Goal: Entertainment & Leisure: Consume media (video, audio)

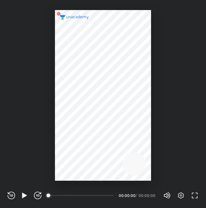
scroll to position [208, 206]
click at [81, 195] on div "00:00" at bounding box center [81, 195] width 65 height 6
drag, startPoint x: 47, startPoint y: 195, endPoint x: 76, endPoint y: 198, distance: 28.7
click at [76, 196] on div "00:00" at bounding box center [81, 195] width 65 height 1
click at [37, 195] on icon "button" at bounding box center [38, 195] width 8 height 8
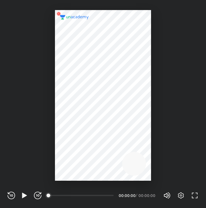
click at [37, 195] on icon "button" at bounding box center [38, 195] width 8 height 8
drag, startPoint x: 33, startPoint y: 195, endPoint x: 10, endPoint y: 193, distance: 23.6
click at [10, 193] on div "REWIND (J) PLAY (K) FORWARD (L)" at bounding box center [25, 195] width 34 height 8
click at [10, 193] on icon "button" at bounding box center [12, 195] width 8 height 8
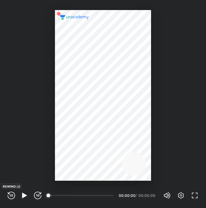
click at [10, 193] on icon "button" at bounding box center [12, 195] width 8 height 8
click at [24, 193] on icon "button" at bounding box center [25, 195] width 8 height 8
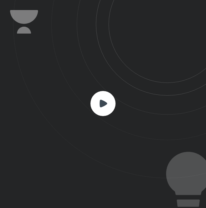
click at [108, 149] on icon at bounding box center [109, 89] width 192 height 178
drag, startPoint x: 108, startPoint y: 150, endPoint x: 85, endPoint y: 139, distance: 25.4
click at [85, 139] on icon at bounding box center [109, 89] width 192 height 178
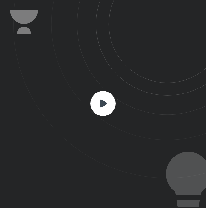
click at [85, 139] on icon at bounding box center [109, 89] width 192 height 178
click at [100, 104] on icon at bounding box center [103, 103] width 8 height 8
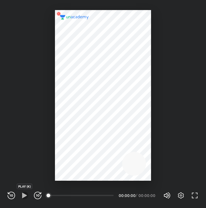
click at [24, 194] on icon "button" at bounding box center [24, 194] width 5 height 5
